Goal: Information Seeking & Learning: Learn about a topic

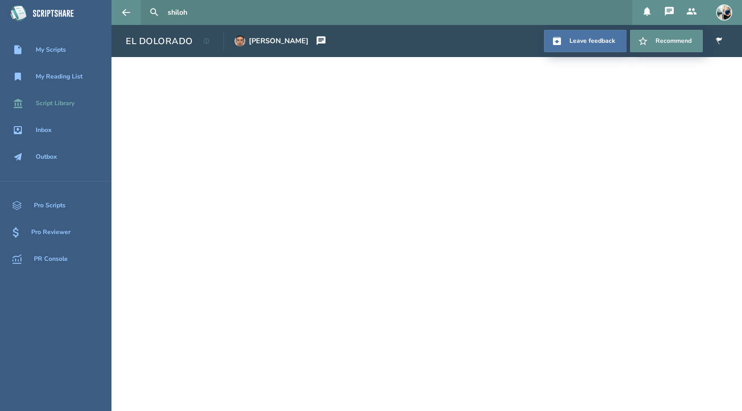
click at [62, 101] on div "Script Library" at bounding box center [55, 103] width 39 height 7
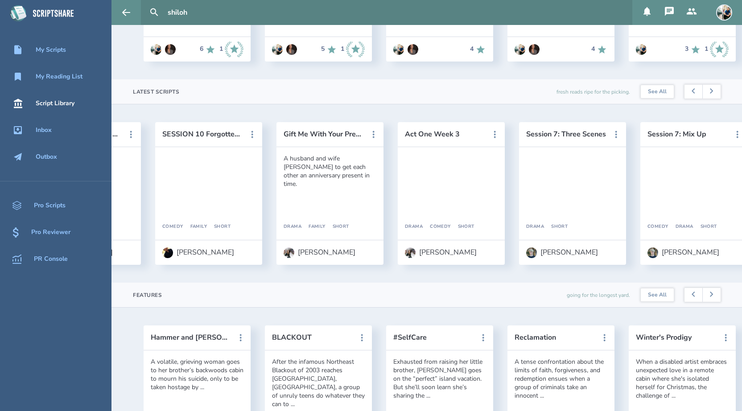
scroll to position [0, 1845]
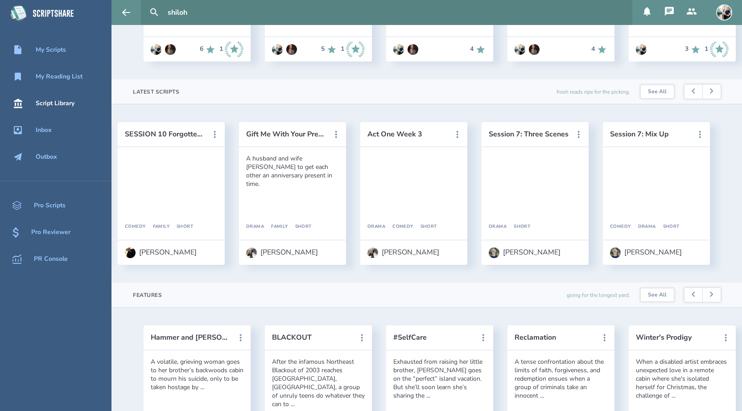
click at [226, 15] on input "shiloh" at bounding box center [396, 12] width 465 height 25
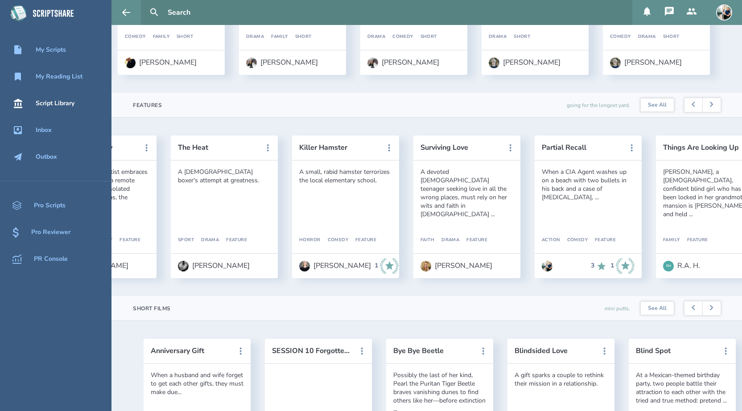
scroll to position [0, 696]
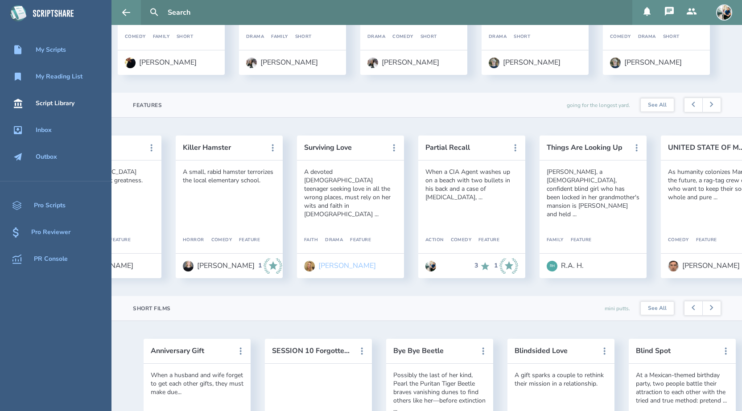
click at [329, 266] on div "[PERSON_NAME]" at bounding box center [347, 266] width 58 height 8
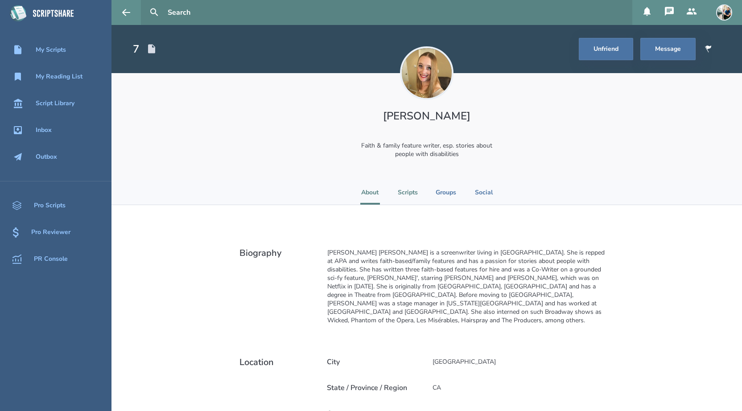
click at [414, 194] on li "Scripts" at bounding box center [408, 192] width 20 height 25
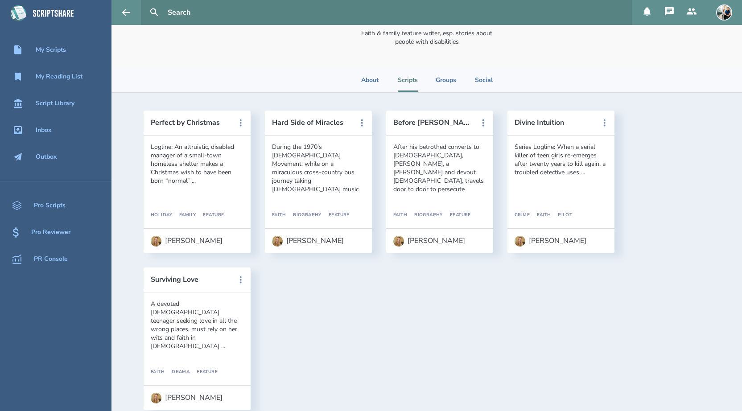
scroll to position [129, 0]
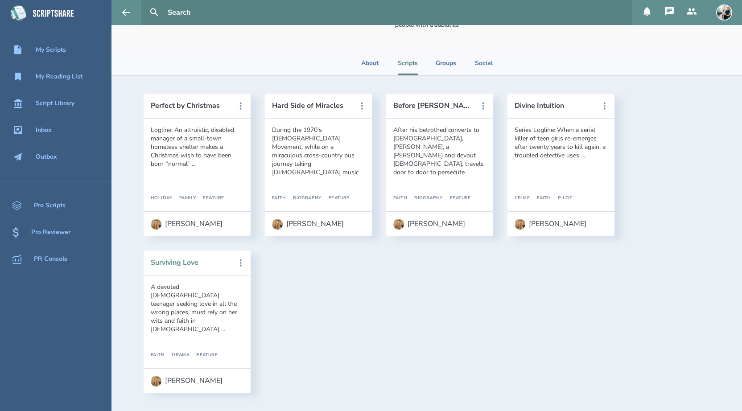
click at [187, 260] on button "Surviving Love" at bounding box center [191, 263] width 80 height 8
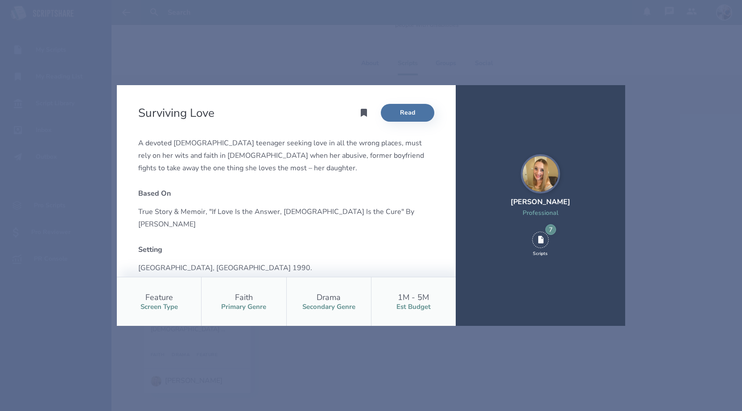
click at [279, 72] on div "Surviving Love Read A devoted [DEMOGRAPHIC_DATA] teenager seeking love in all t…" at bounding box center [371, 205] width 742 height 411
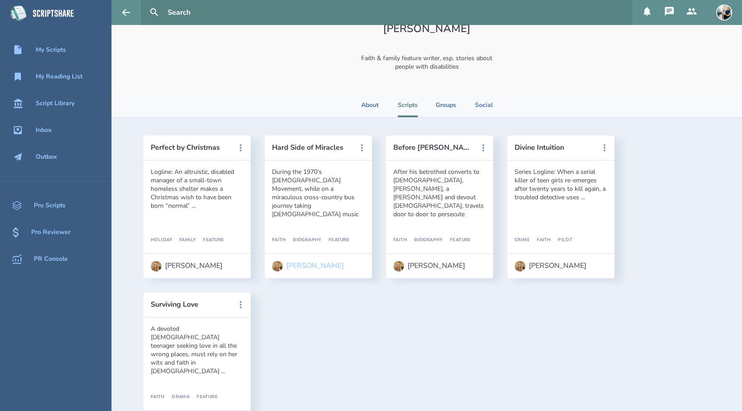
scroll to position [83, 0]
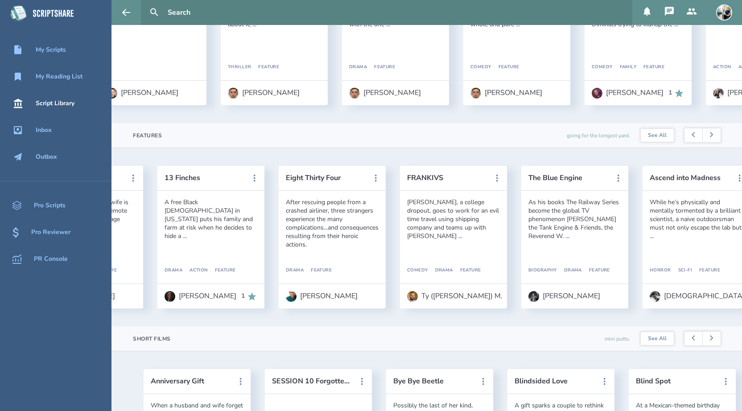
scroll to position [0, 1845]
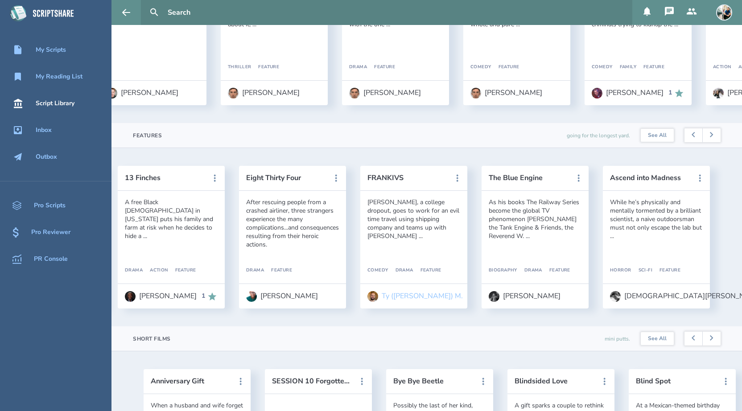
click at [405, 294] on div "Ty ([PERSON_NAME]) M." at bounding box center [422, 296] width 81 height 8
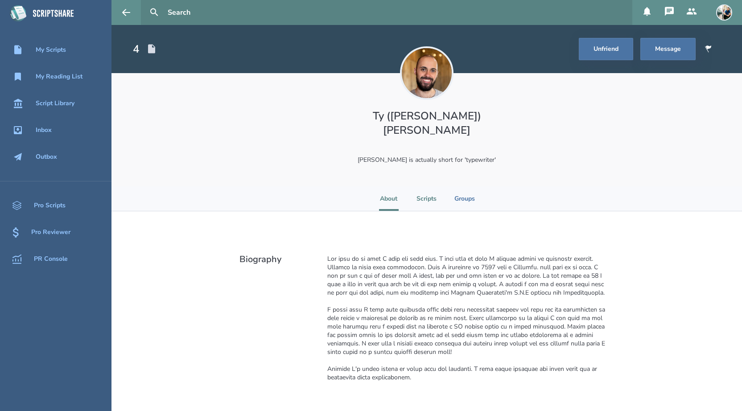
click at [420, 188] on li "Scripts" at bounding box center [426, 198] width 20 height 25
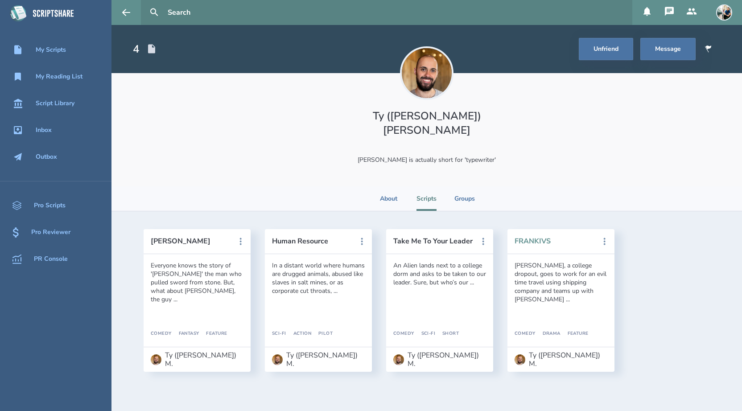
click at [539, 237] on button "FRANKIVS" at bounding box center [555, 241] width 80 height 8
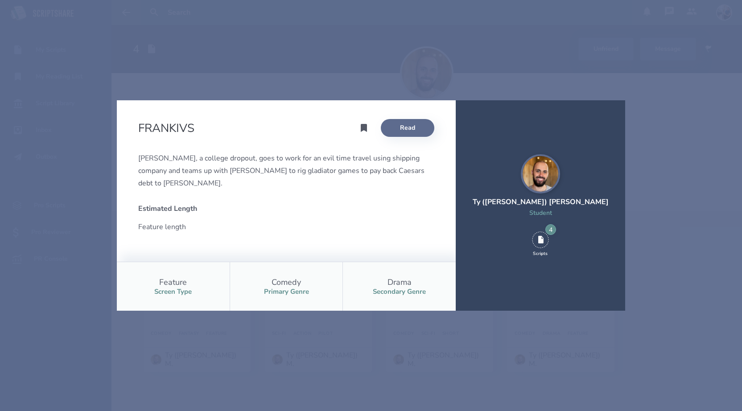
click at [411, 127] on link "Read" at bounding box center [408, 128] width 54 height 18
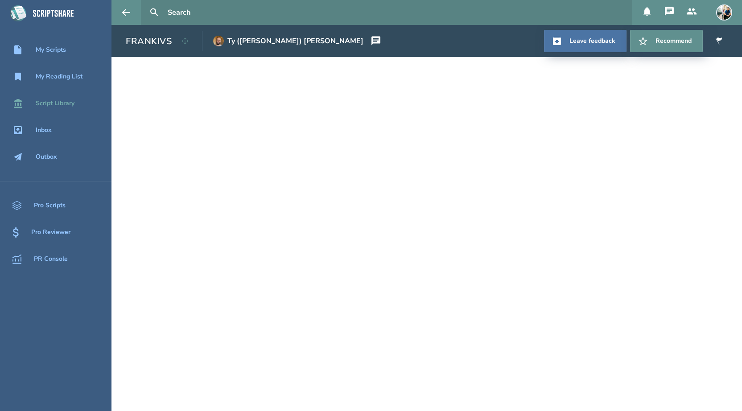
click at [59, 104] on div "Script Library" at bounding box center [55, 103] width 39 height 7
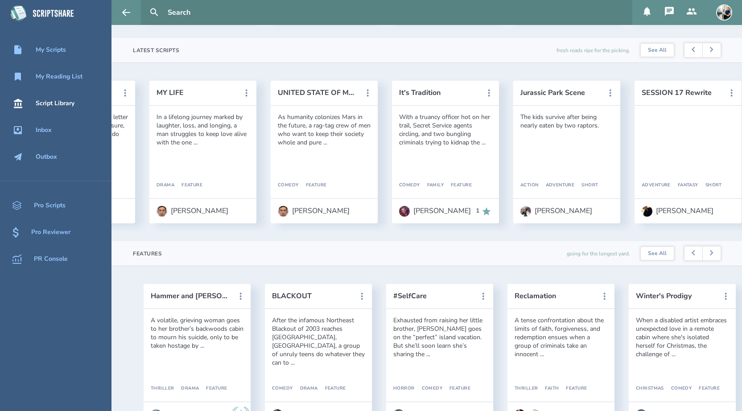
scroll to position [0, 486]
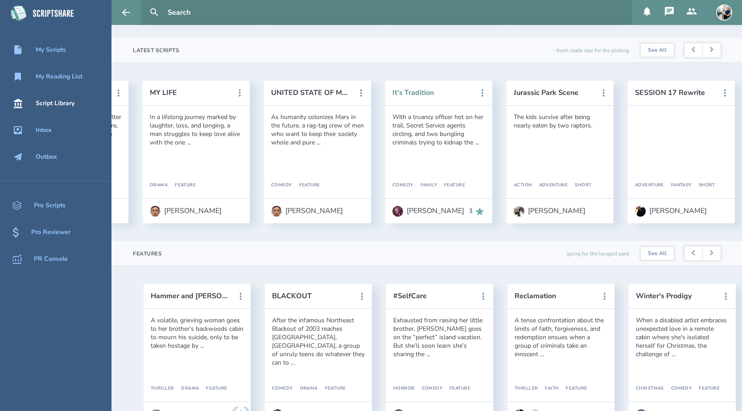
click at [421, 94] on button "It's Tradition" at bounding box center [432, 93] width 80 height 8
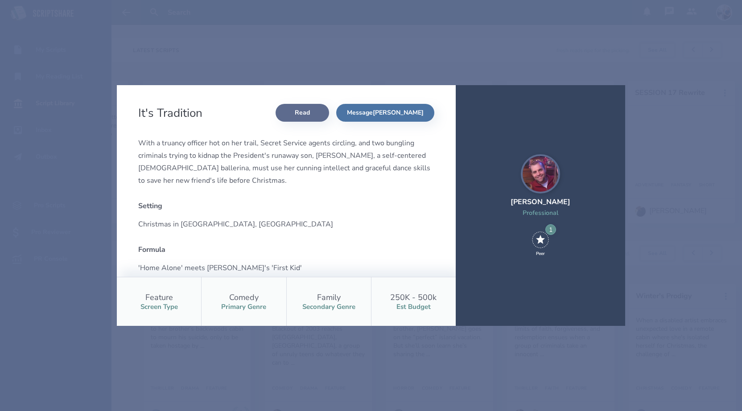
click at [329, 120] on link "Read" at bounding box center [303, 113] width 54 height 18
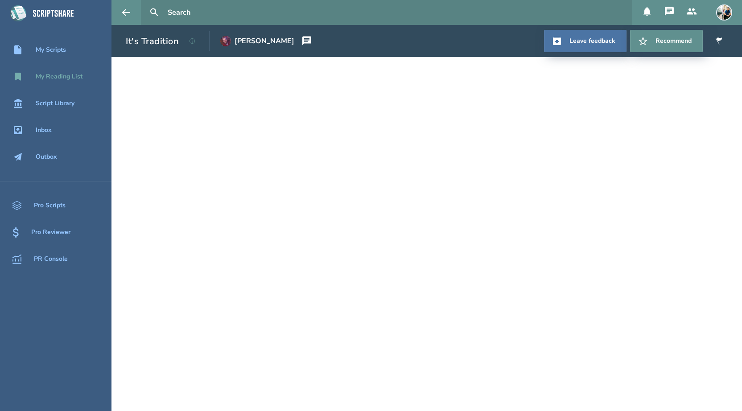
click at [58, 71] on div "My Reading List" at bounding box center [55, 76] width 111 height 11
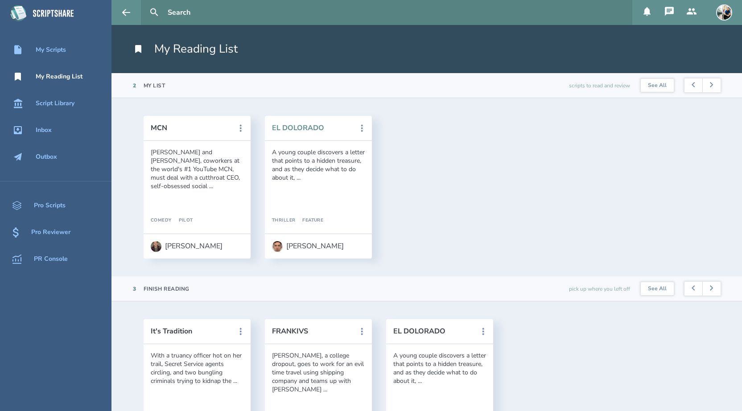
click at [287, 127] on button "EL DOLORADO" at bounding box center [312, 128] width 80 height 8
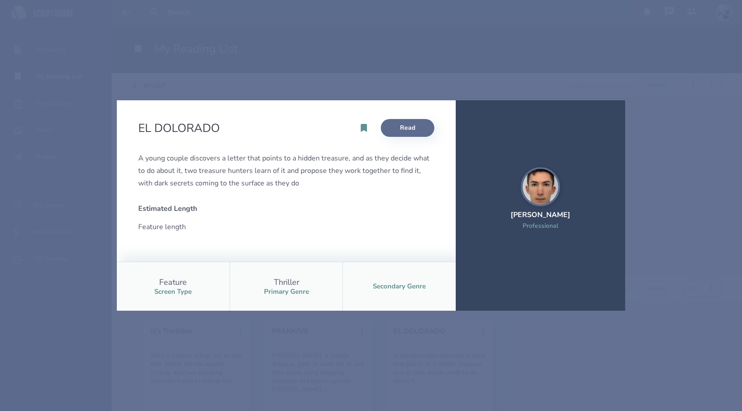
click at [392, 126] on link "Read" at bounding box center [408, 128] width 54 height 18
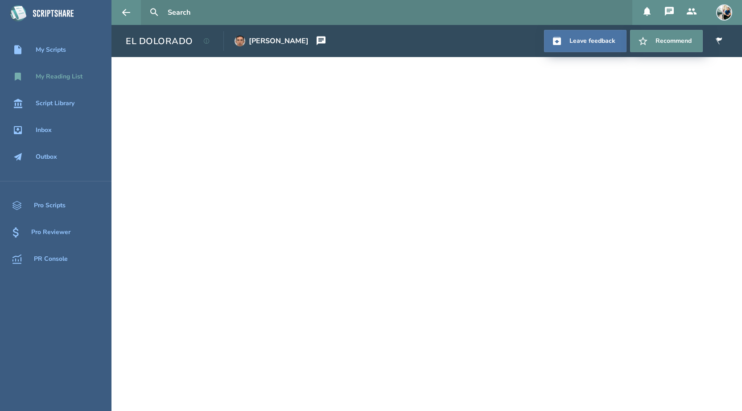
click at [64, 76] on div "My Reading List" at bounding box center [59, 76] width 47 height 7
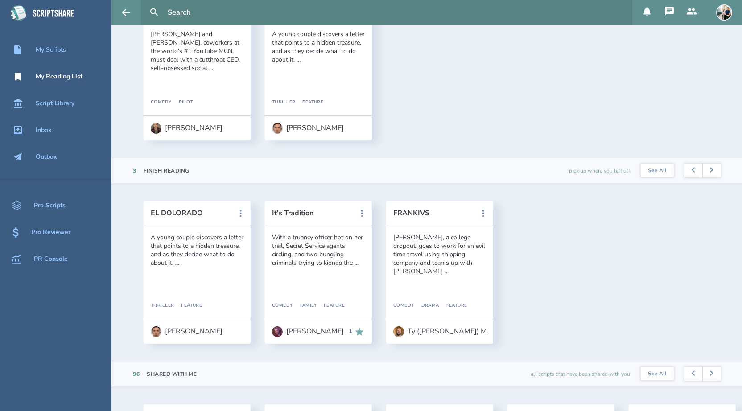
scroll to position [119, 0]
click at [301, 213] on button "It's Tradition" at bounding box center [312, 213] width 80 height 8
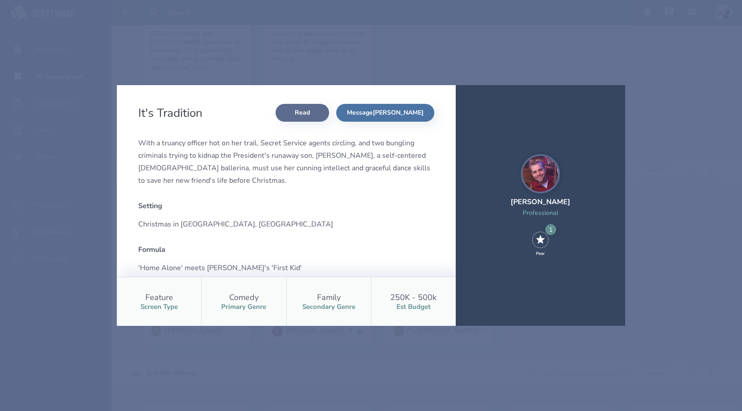
click at [329, 111] on link "Read" at bounding box center [303, 113] width 54 height 18
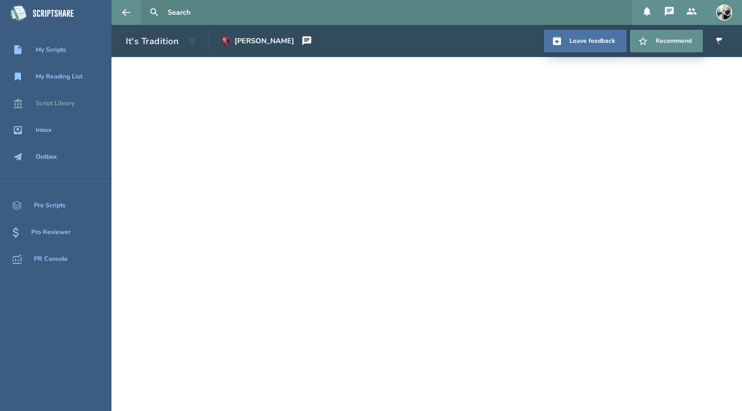
click at [56, 100] on div "Script Library" at bounding box center [55, 103] width 39 height 7
